Goal: Information Seeking & Learning: Find specific fact

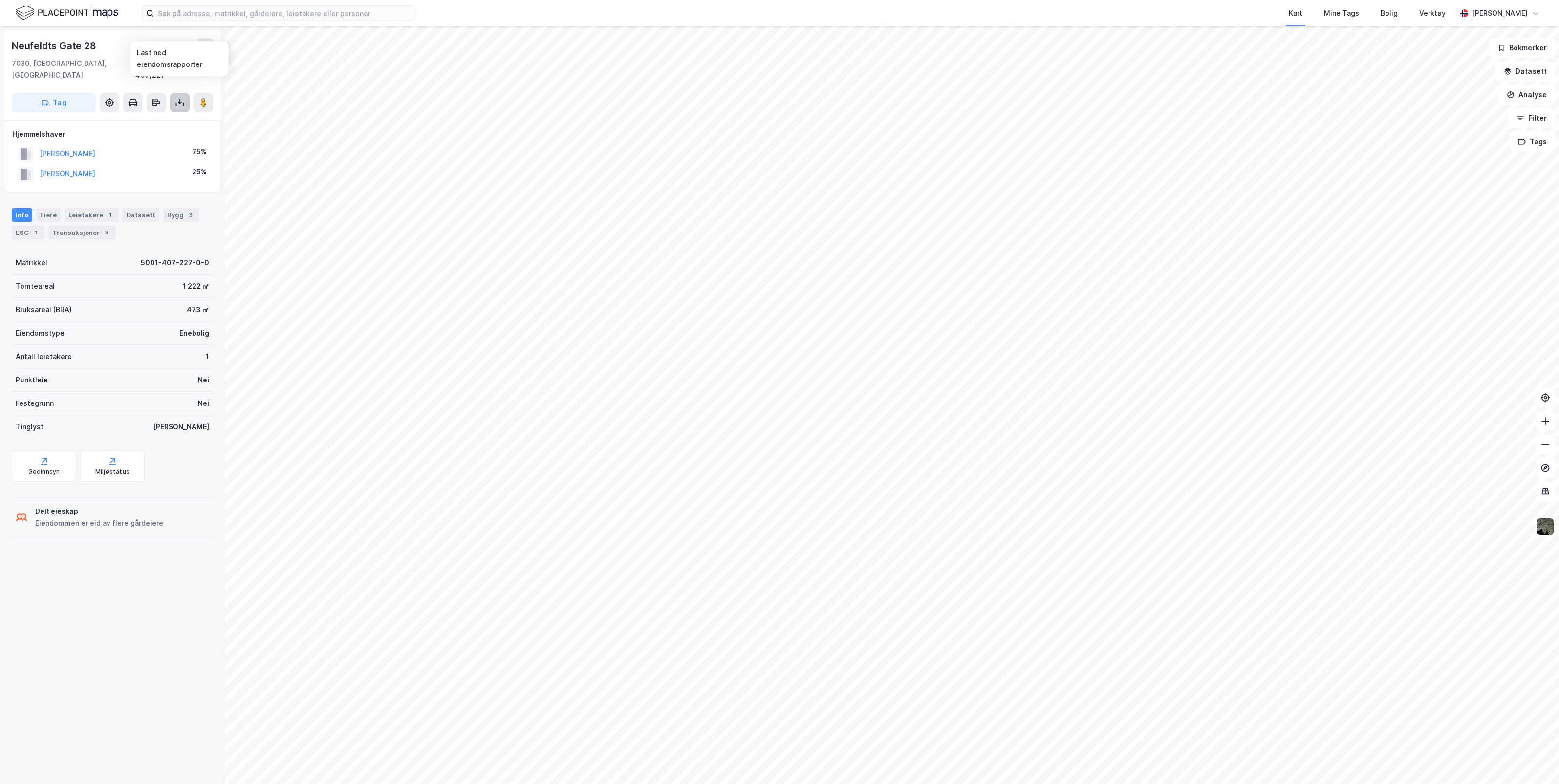
click at [179, 98] on icon at bounding box center [180, 103] width 10 height 10
click at [157, 118] on div "Last ned grunnbok" at bounding box center [131, 122] width 57 height 8
click at [277, 13] on input at bounding box center [284, 13] width 261 height 15
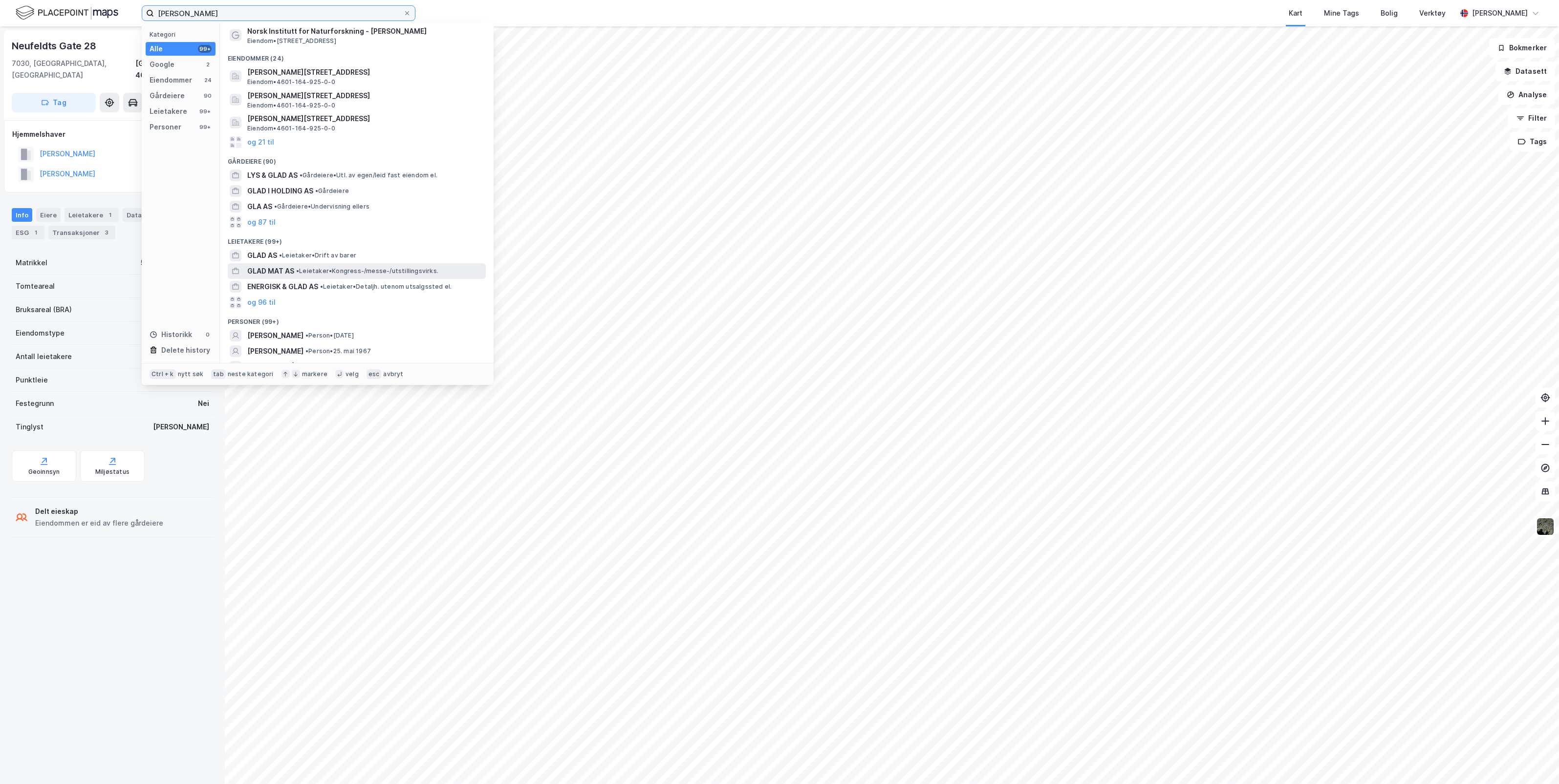
scroll to position [61, 0]
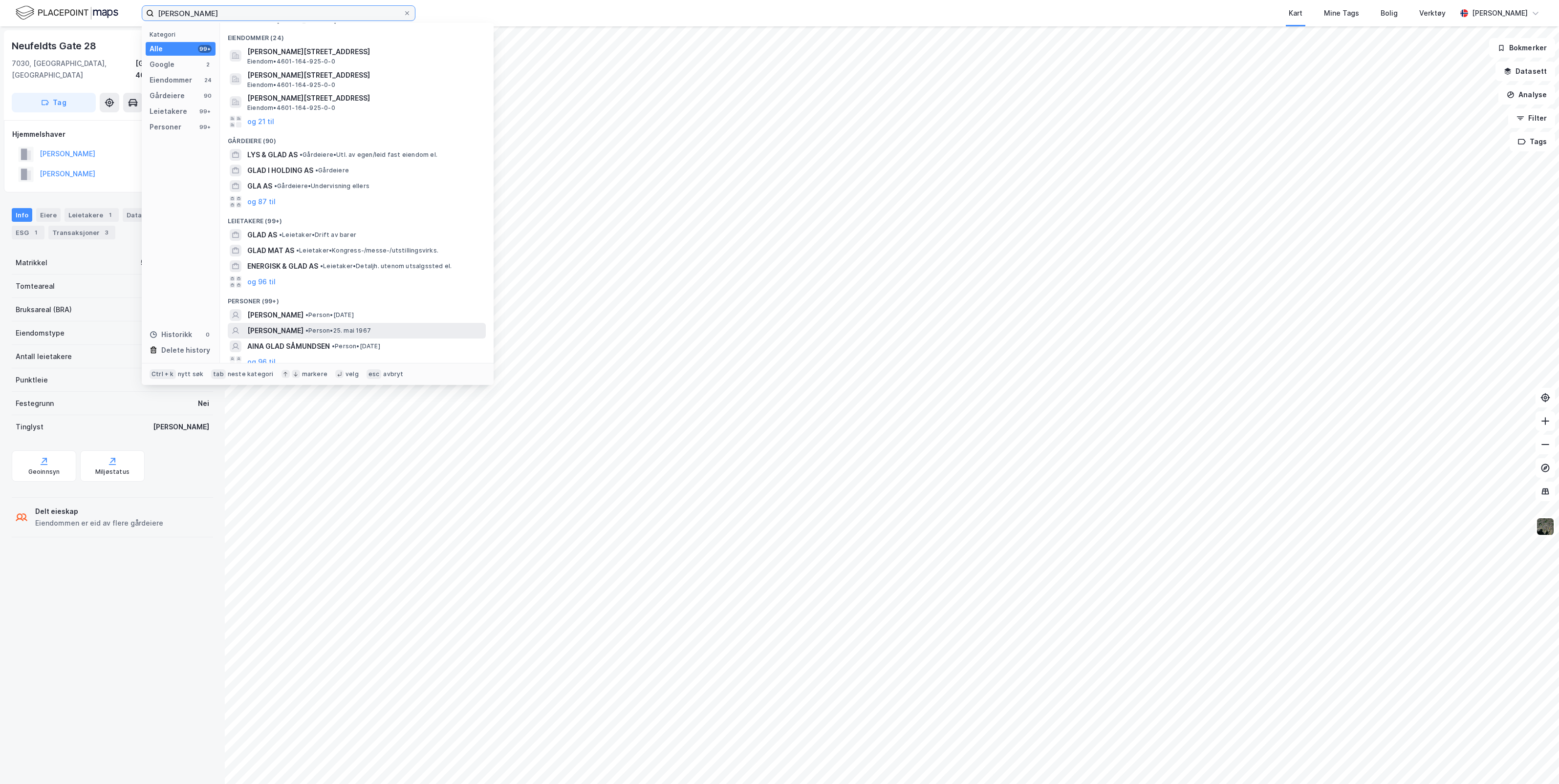
type input "[PERSON_NAME]"
click at [300, 330] on span "[PERSON_NAME]" at bounding box center [275, 330] width 56 height 11
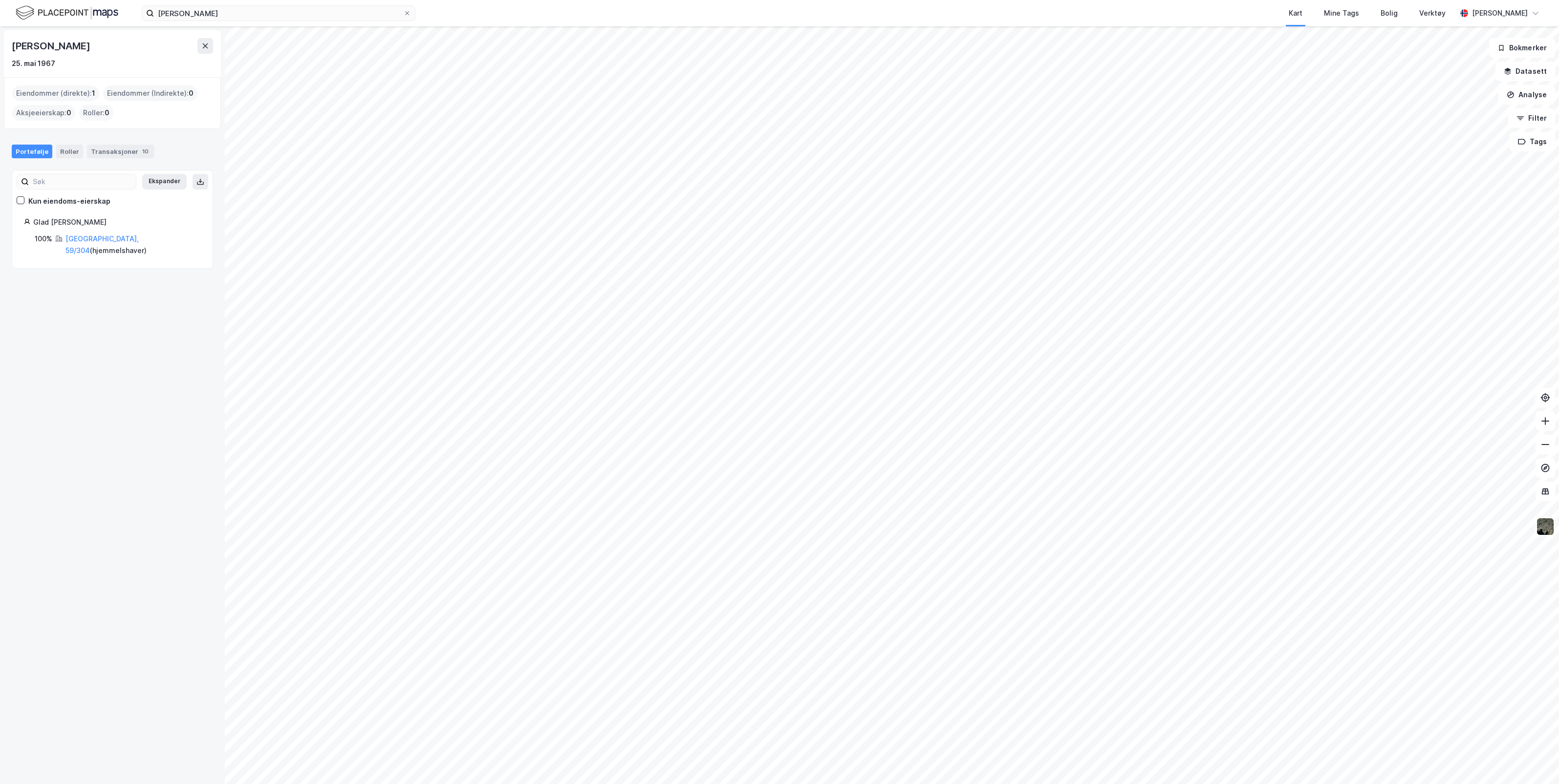
click at [45, 94] on div "Eiendommer (direkte) : 1" at bounding box center [56, 93] width 87 height 16
click at [45, 90] on div "Eiendommer (direkte) : 1" at bounding box center [56, 93] width 87 height 16
drag, startPoint x: 45, startPoint y: 90, endPoint x: 99, endPoint y: 151, distance: 81.5
click at [116, 156] on div "Transaksjoner 10" at bounding box center [120, 151] width 67 height 14
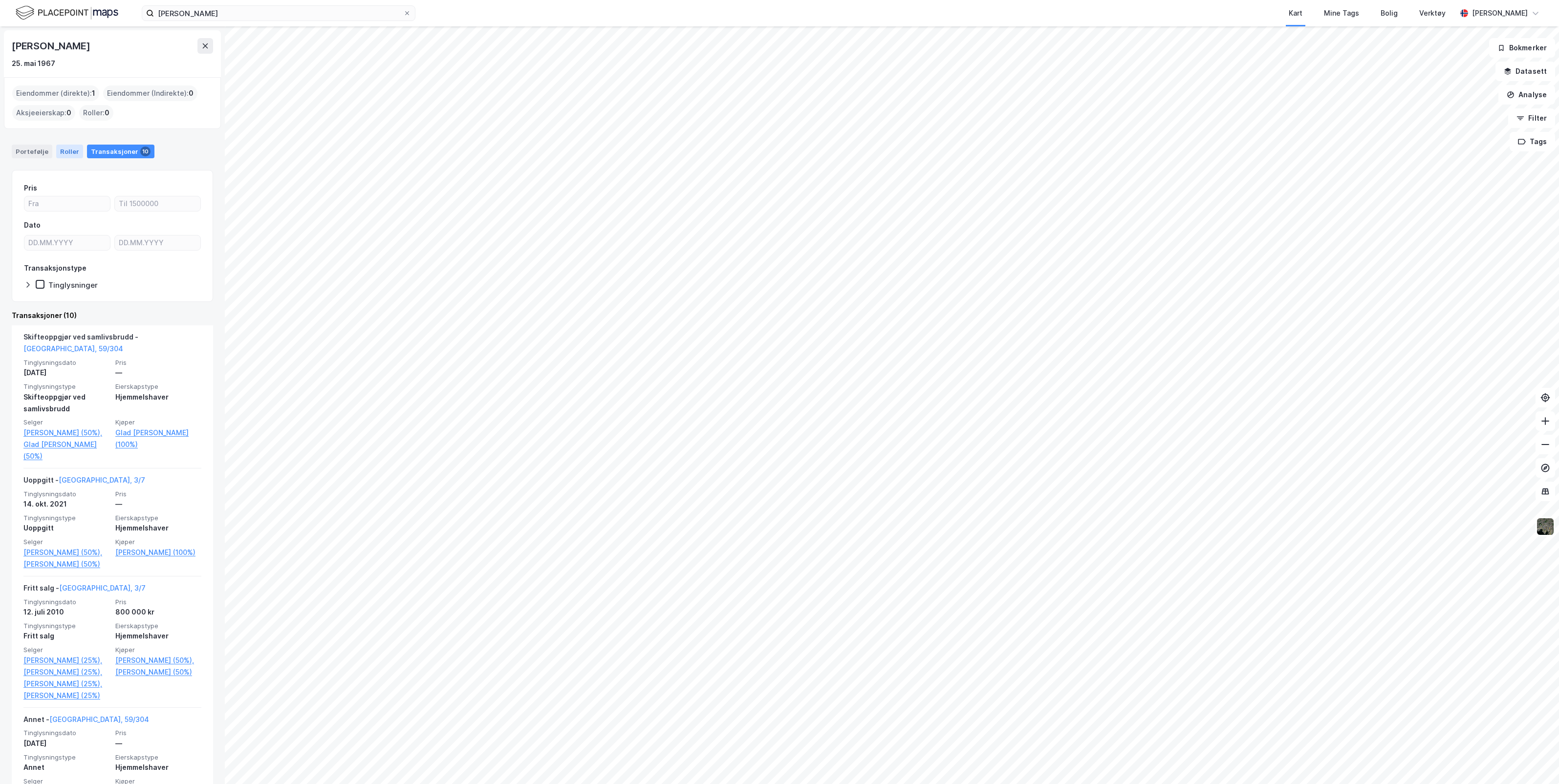
click at [65, 154] on div "Roller" at bounding box center [70, 151] width 27 height 14
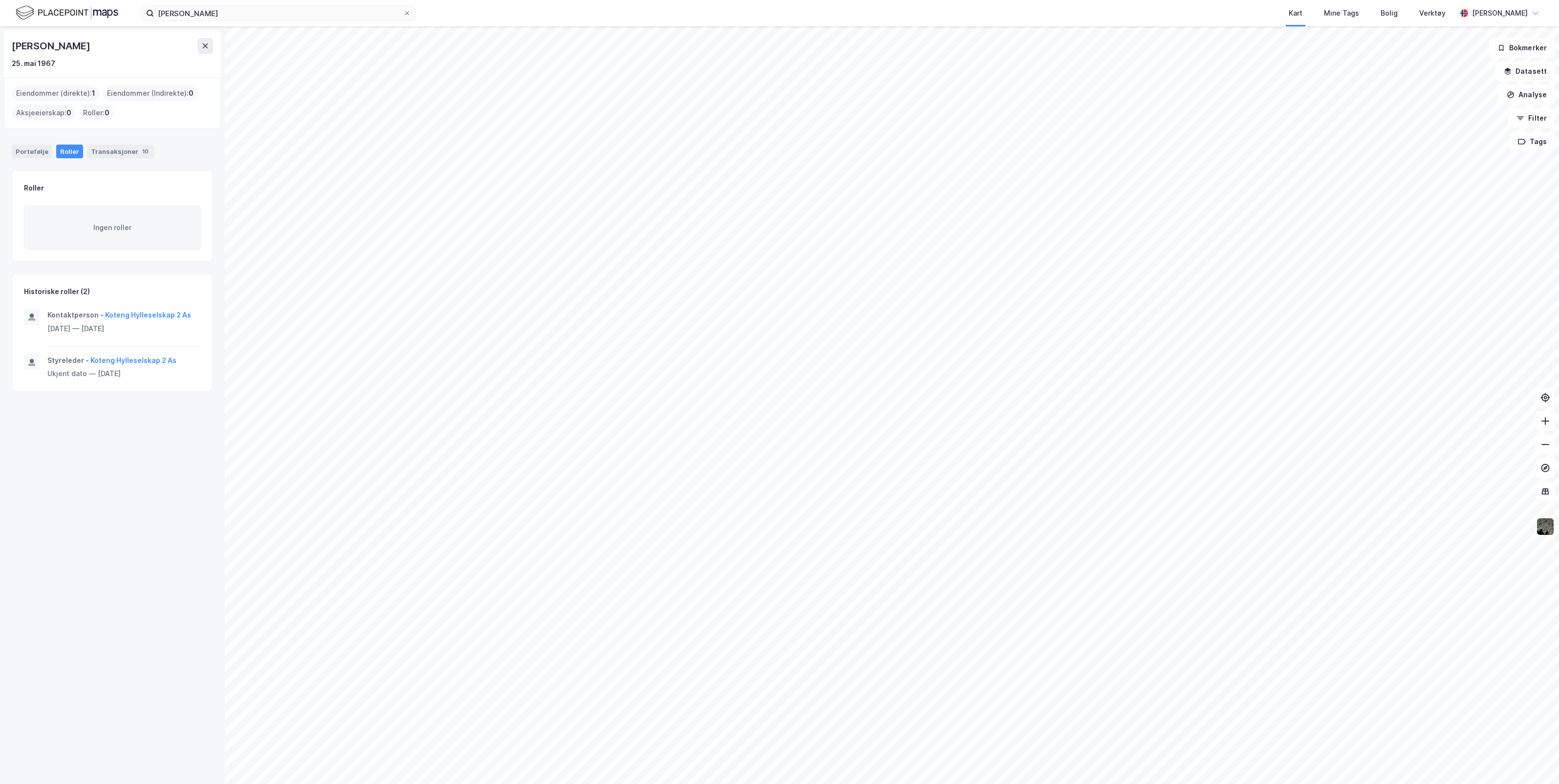
click at [50, 97] on div "Eiendommer (direkte) : 1" at bounding box center [56, 93] width 87 height 16
click at [205, 47] on icon at bounding box center [205, 45] width 8 height 8
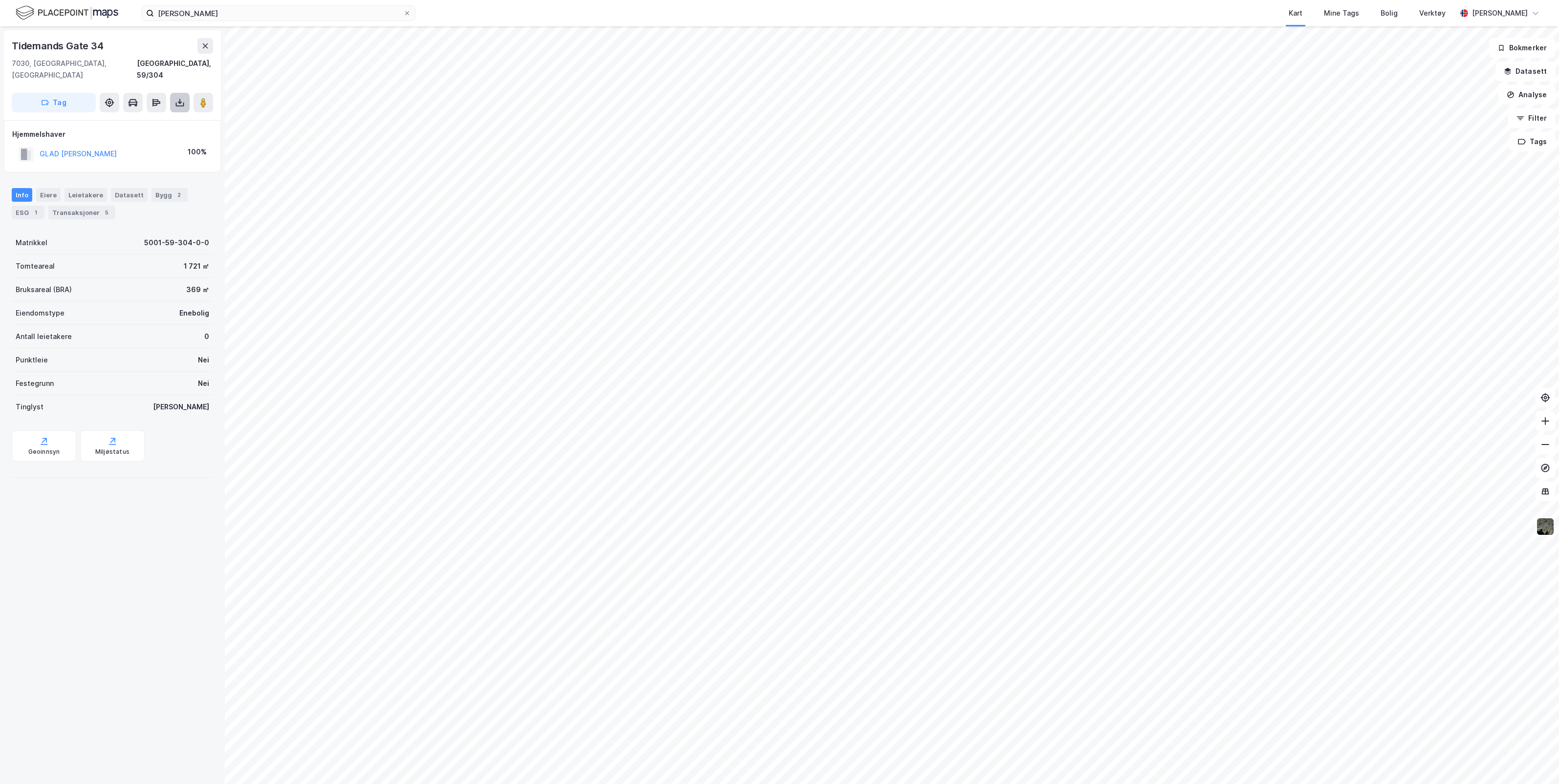
click at [179, 99] on icon at bounding box center [180, 101] width 1 height 5
click at [165, 114] on div "Last ned grunnbok" at bounding box center [137, 122] width 104 height 16
